Goal: Use online tool/utility

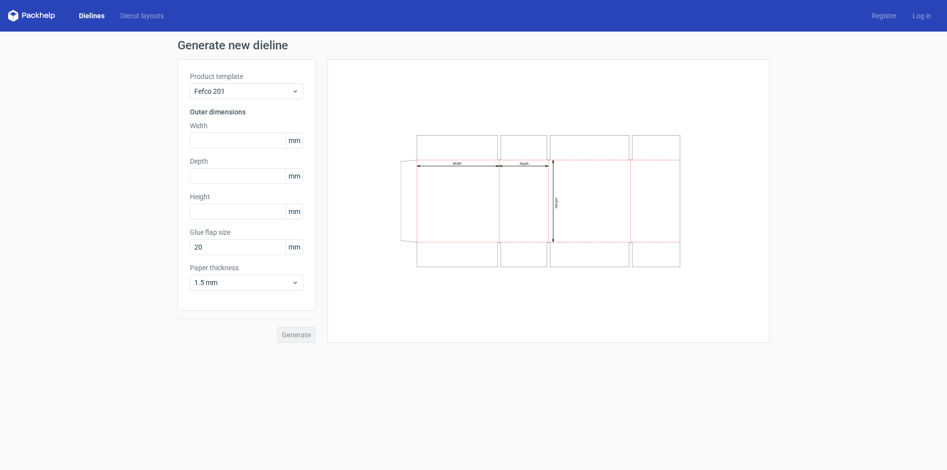
click at [93, 13] on link "Dielines" at bounding box center [91, 16] width 41 height 10
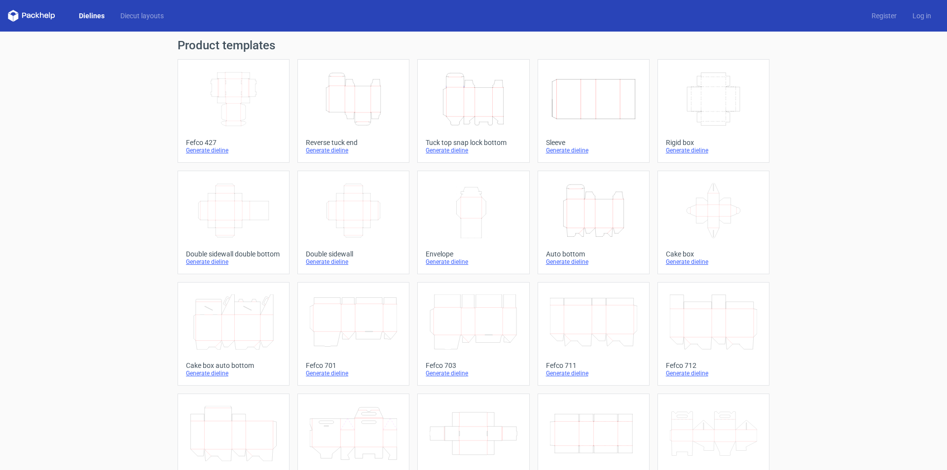
click at [481, 109] on icon "Height Depth Width" at bounding box center [473, 99] width 87 height 55
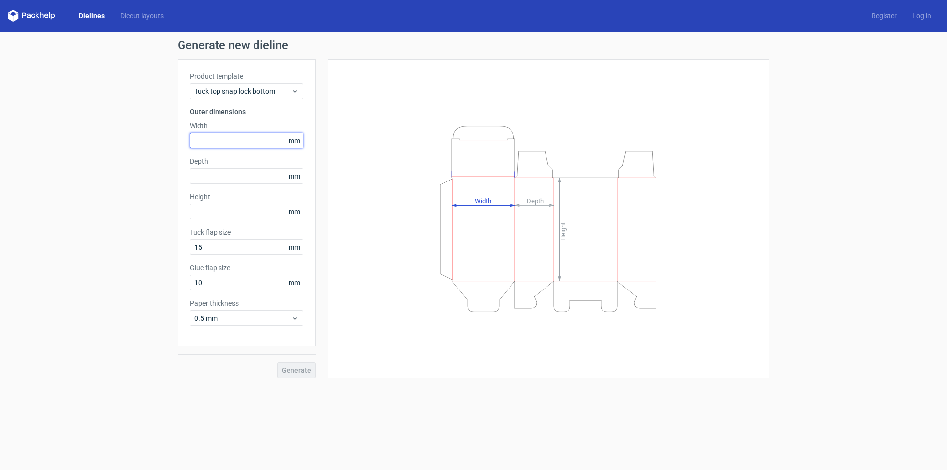
click at [249, 136] on input "text" at bounding box center [246, 141] width 113 height 16
click at [240, 177] on input "text" at bounding box center [246, 176] width 113 height 16
type input "135"
